Goal: Task Accomplishment & Management: Complete application form

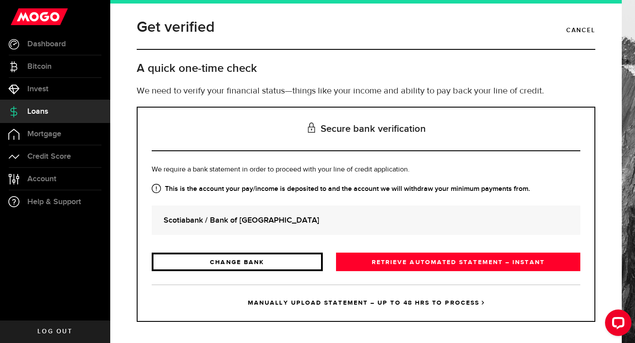
click at [249, 258] on link "CHANGE BANK" at bounding box center [237, 262] width 171 height 19
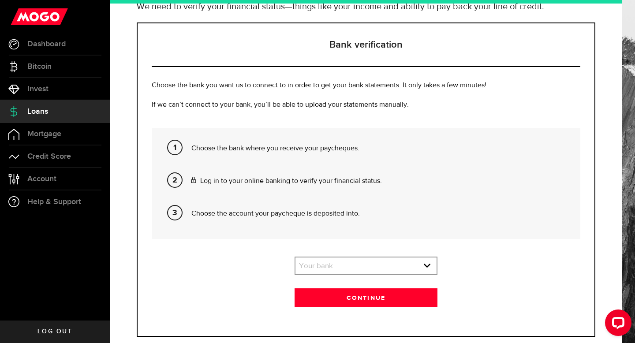
scroll to position [104, 0]
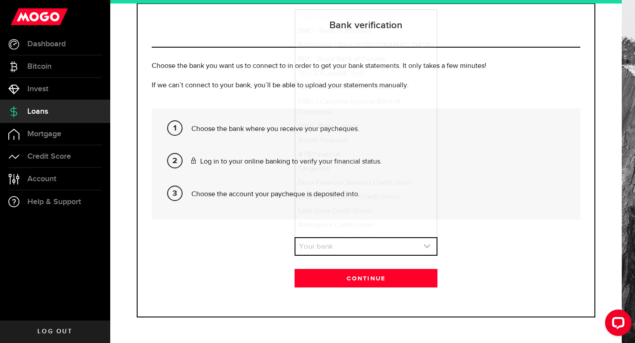
click at [343, 242] on link "expand select" at bounding box center [366, 246] width 141 height 17
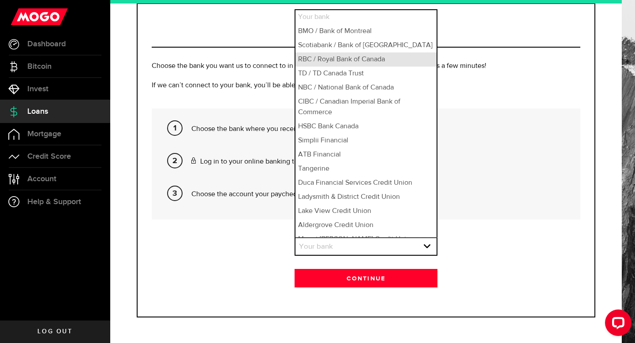
scroll to position [9, 0]
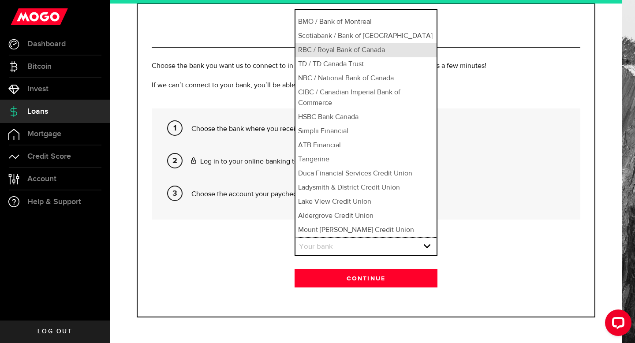
click at [353, 56] on li "RBC / Royal Bank of Canada" at bounding box center [366, 50] width 141 height 14
select select "3"
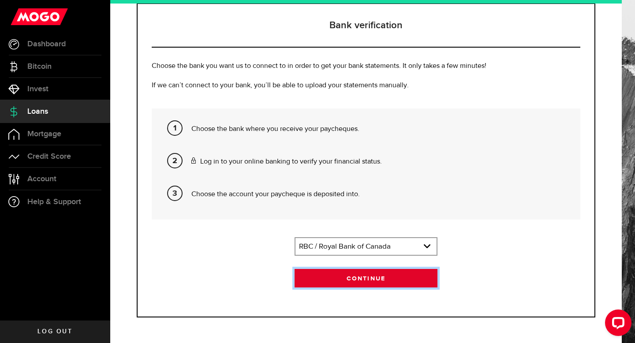
click at [358, 277] on button "Continue" at bounding box center [366, 278] width 143 height 19
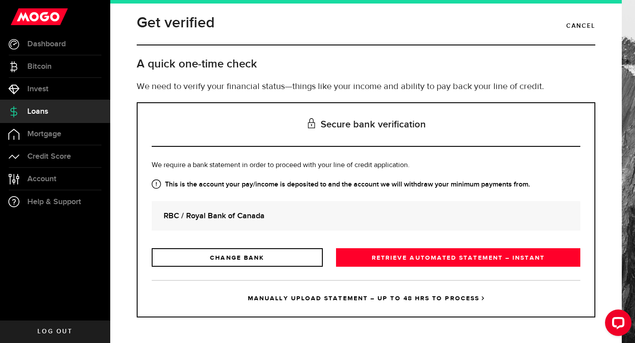
scroll to position [0, 0]
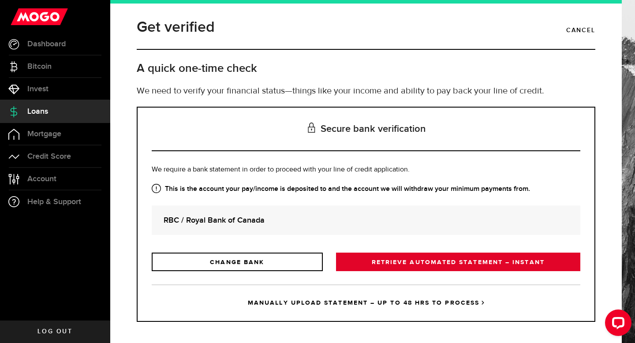
click at [403, 262] on link "RETRIEVE AUTOMATED STATEMENT – INSTANT" at bounding box center [458, 262] width 244 height 19
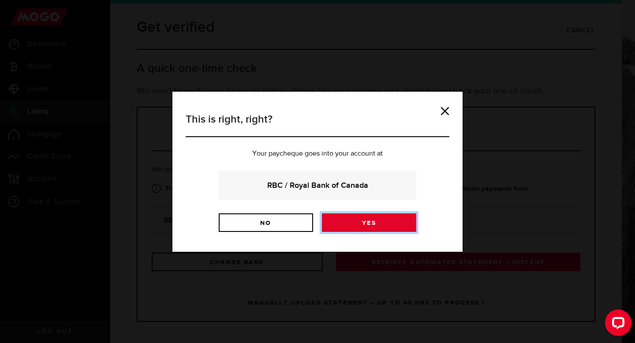
click at [391, 226] on link "Yes" at bounding box center [369, 223] width 94 height 19
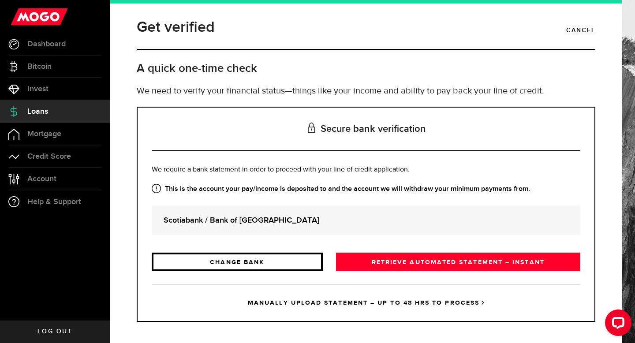
click at [252, 260] on link "CHANGE BANK" at bounding box center [237, 262] width 171 height 19
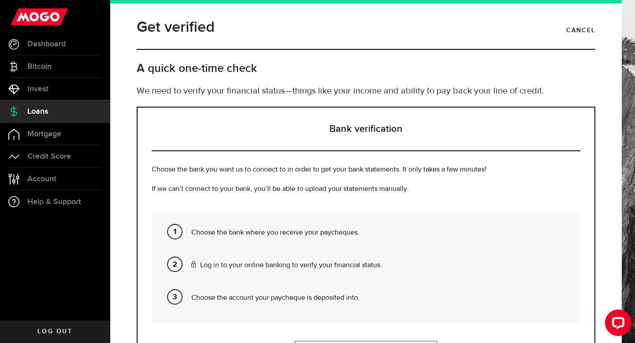
scroll to position [104, 0]
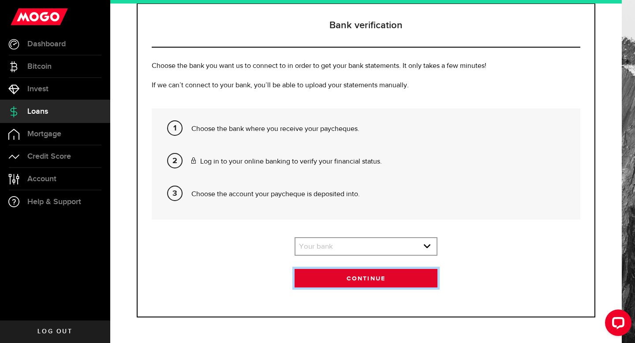
click at [341, 285] on button "Continue" at bounding box center [366, 278] width 143 height 19
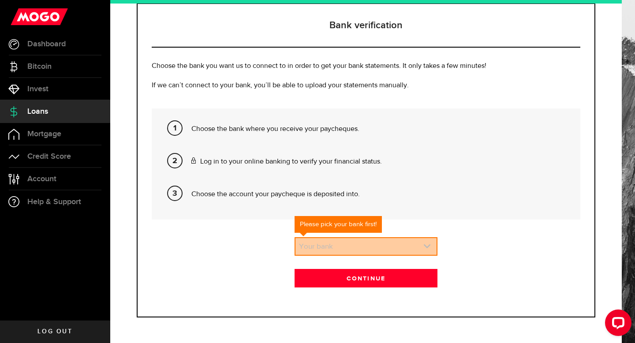
click at [355, 249] on link "expand select" at bounding box center [366, 246] width 141 height 17
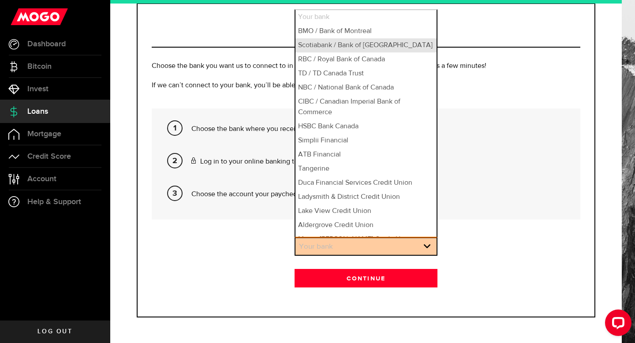
click at [351, 45] on li "Scotiabank / Bank of Nova Scotia" at bounding box center [366, 45] width 141 height 14
select select "2"
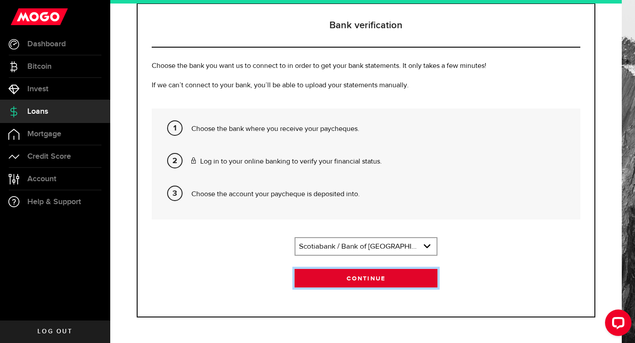
click at [357, 274] on button "Continue" at bounding box center [366, 278] width 143 height 19
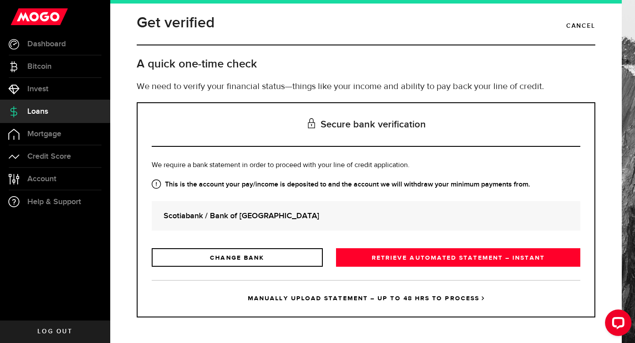
scroll to position [0, 0]
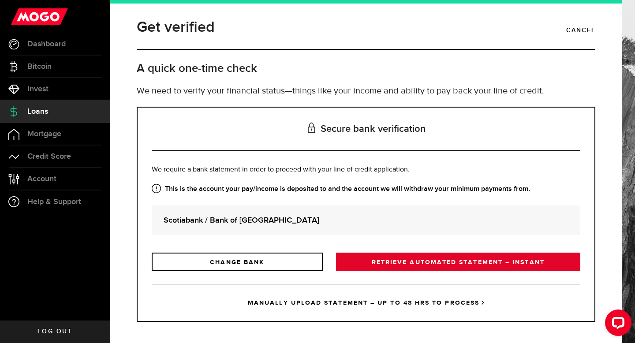
click at [396, 267] on link "RETRIEVE AUTOMATED STATEMENT – INSTANT" at bounding box center [458, 262] width 244 height 19
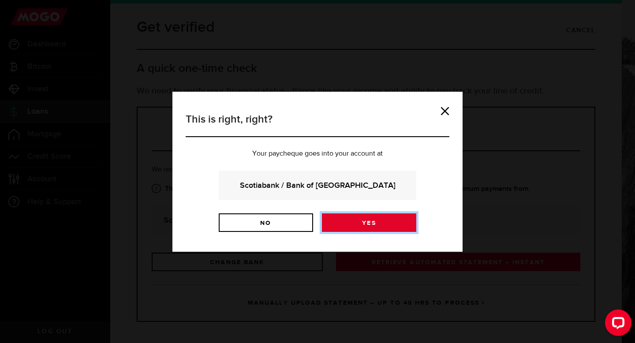
click at [363, 230] on link "Yes" at bounding box center [369, 223] width 94 height 19
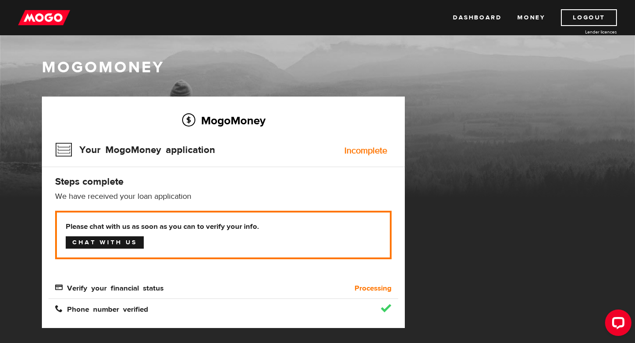
click at [109, 241] on link "Chat with us" at bounding box center [105, 242] width 78 height 12
